Goal: Task Accomplishment & Management: Complete application form

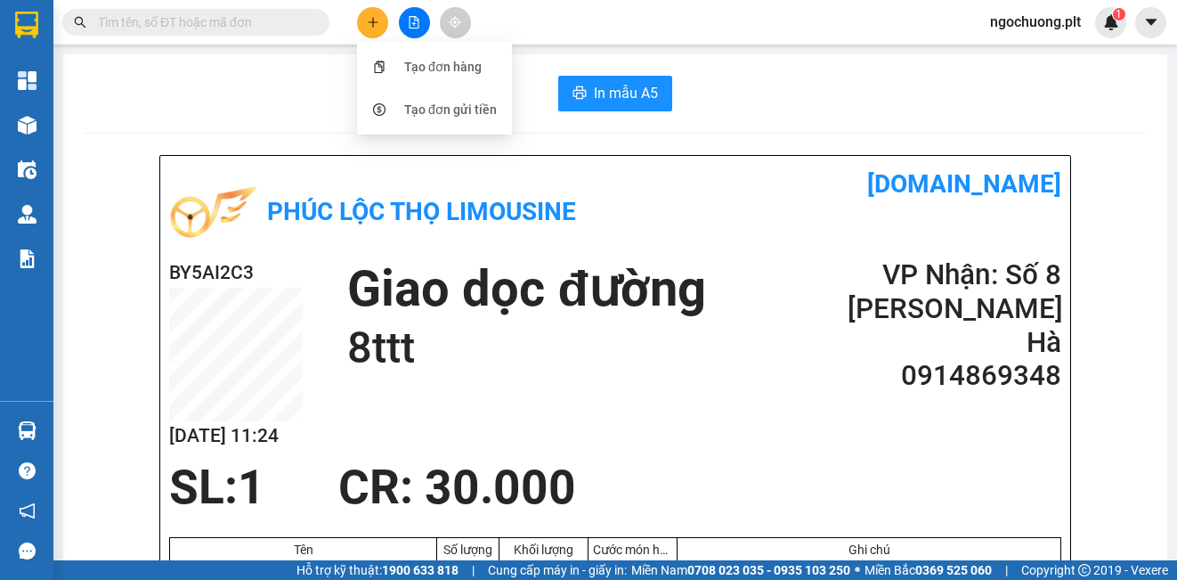
click at [368, 31] on button at bounding box center [372, 22] width 31 height 31
click at [369, 13] on button at bounding box center [372, 22] width 31 height 31
click at [419, 70] on div "Tạo đơn hàng" at bounding box center [442, 67] width 77 height 20
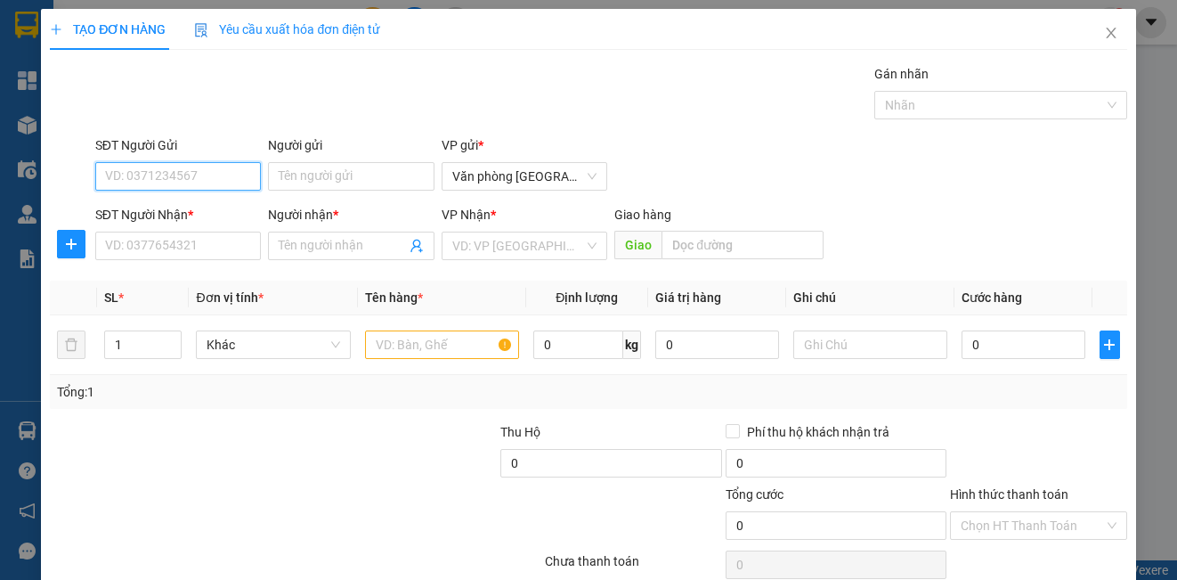
drag, startPoint x: 202, startPoint y: 174, endPoint x: 102, endPoint y: 127, distance: 110.0
click at [179, 160] on div "SĐT Người Gửi VD: 0371234567" at bounding box center [178, 166] width 166 height 62
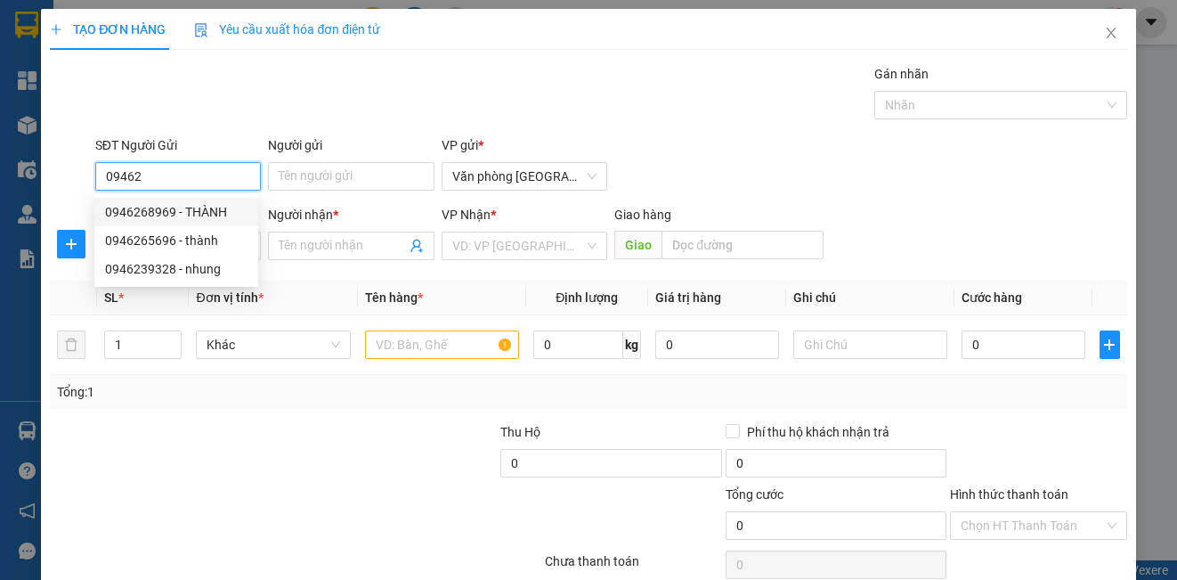
click at [192, 208] on div "0946268969 - THÀNH" at bounding box center [176, 212] width 142 height 20
type input "0946268969"
type input "THÀNH"
type input "0947755885"
type input "huynh"
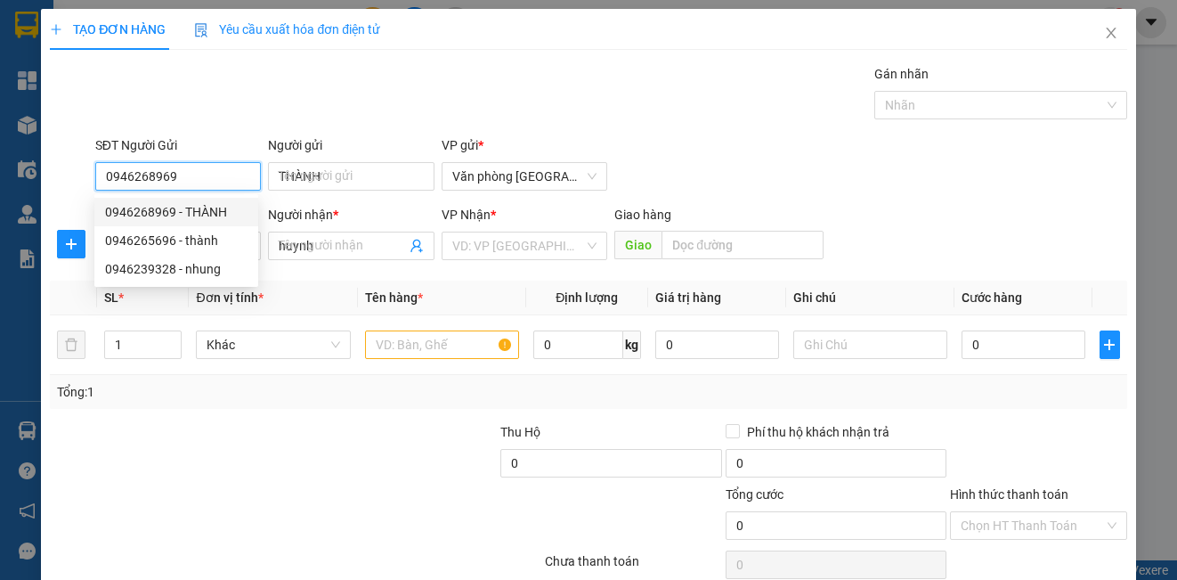
type input "30.000"
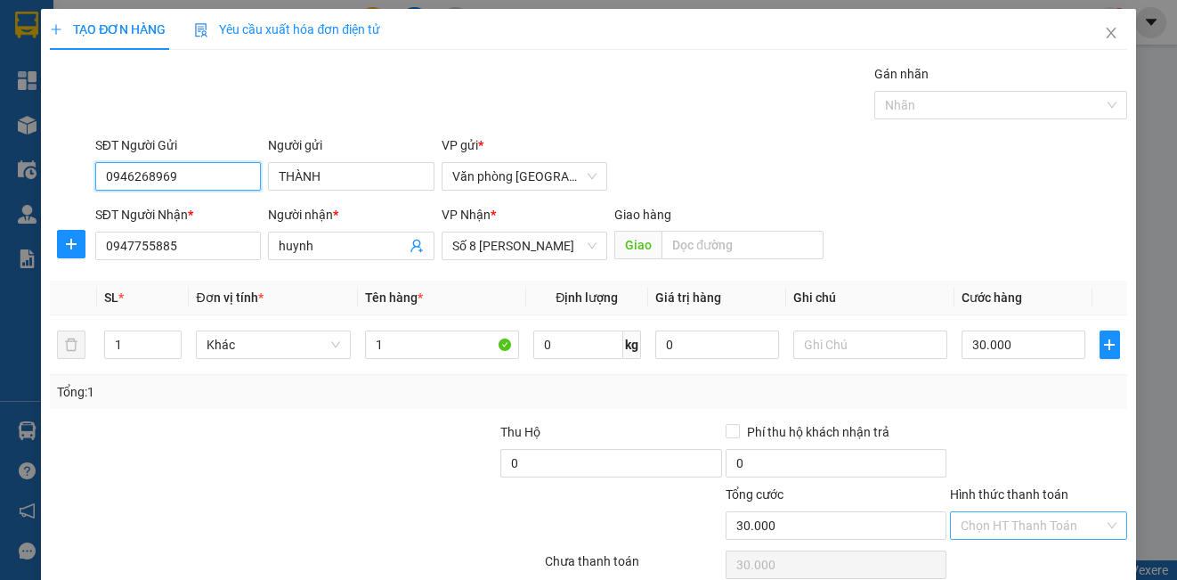
click at [1094, 520] on div "Chọn HT Thanh Toán" at bounding box center [1038, 525] width 176 height 28
type input "0946268969"
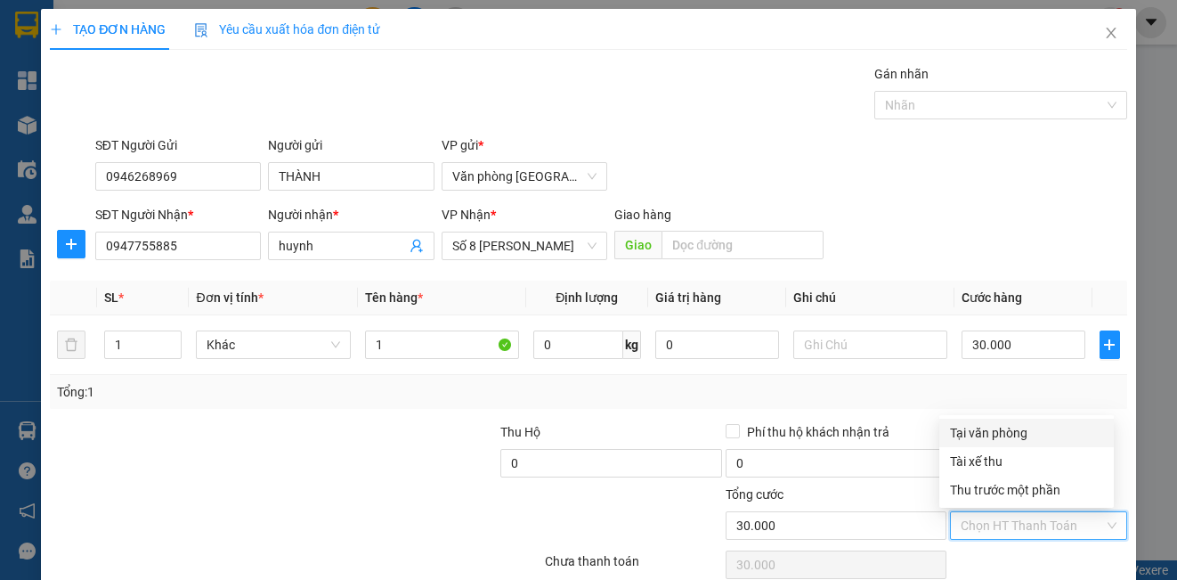
click at [991, 436] on div "Tại văn phòng" at bounding box center [1026, 433] width 153 height 20
type input "0"
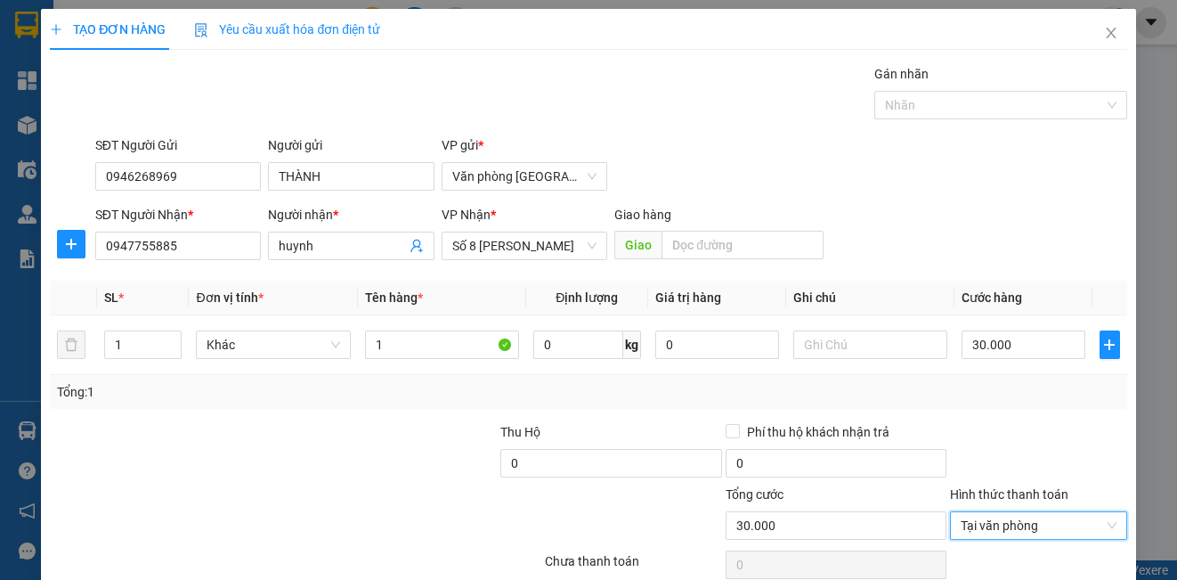
scroll to position [79, 0]
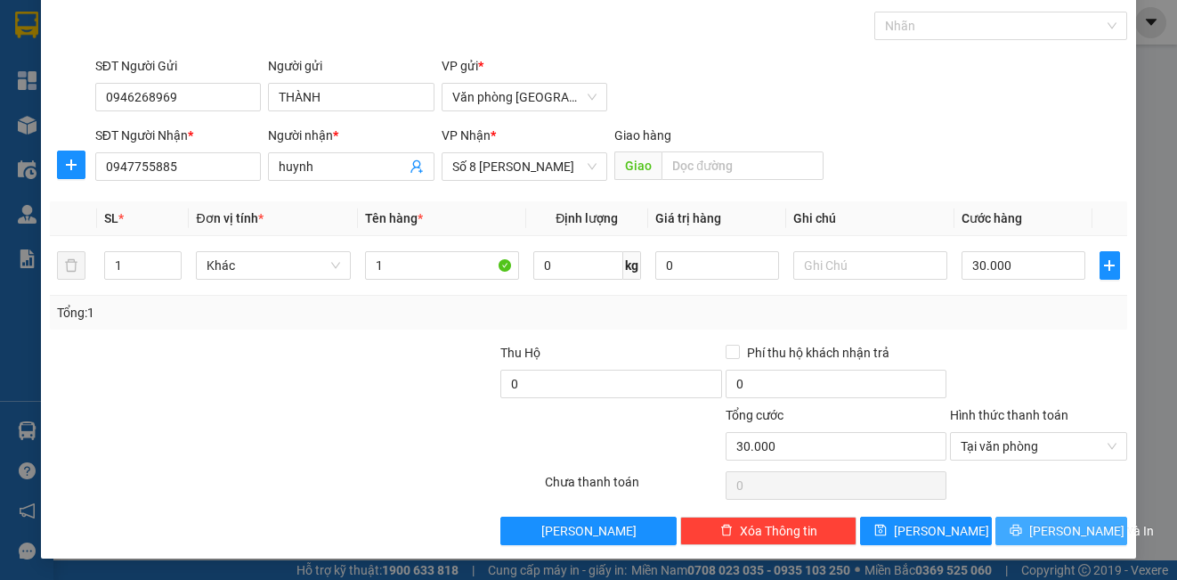
click at [1046, 536] on span "[PERSON_NAME] và In" at bounding box center [1091, 531] width 125 height 20
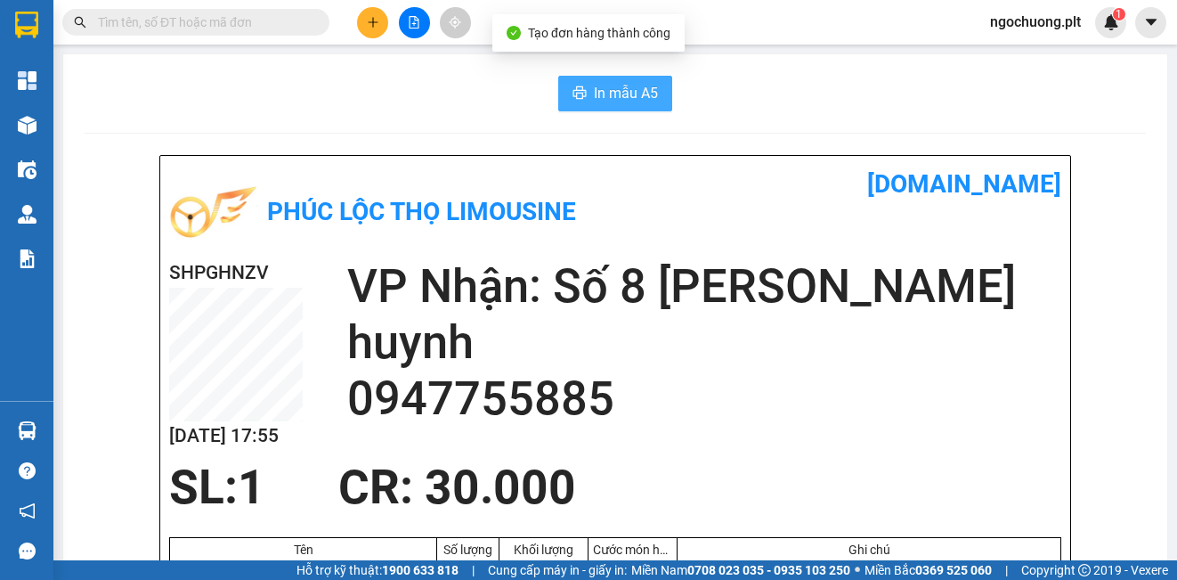
click at [624, 95] on span "In mẫu A5" at bounding box center [626, 93] width 64 height 22
